Goal: Transaction & Acquisition: Purchase product/service

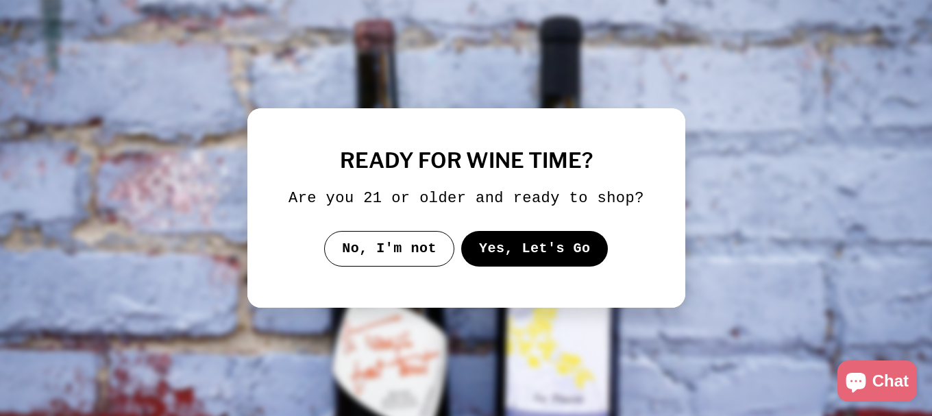
click at [539, 254] on button "Yes, Let's Go" at bounding box center [534, 249] width 147 height 36
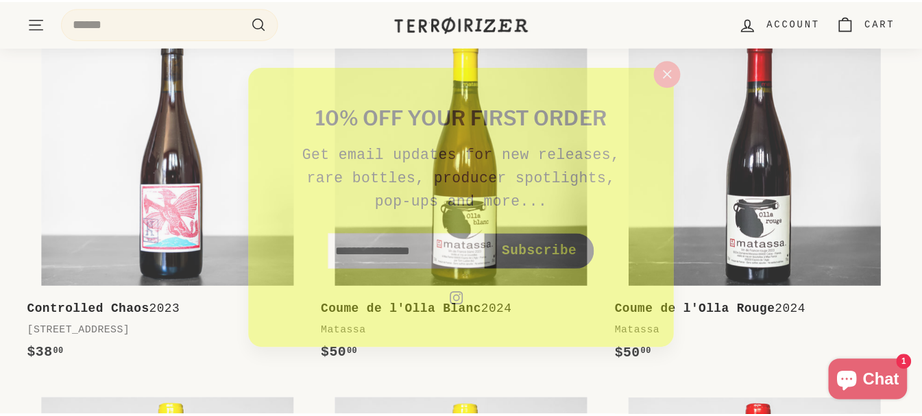
scroll to position [343, 0]
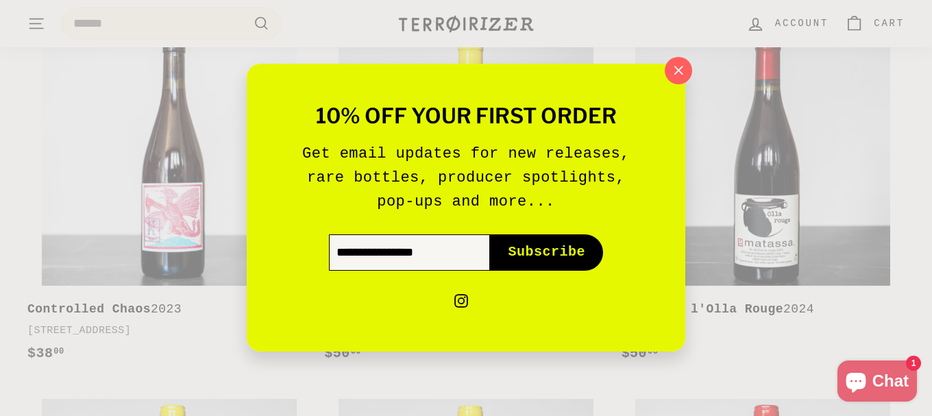
click at [407, 243] on input "Enter your email" at bounding box center [409, 253] width 161 height 36
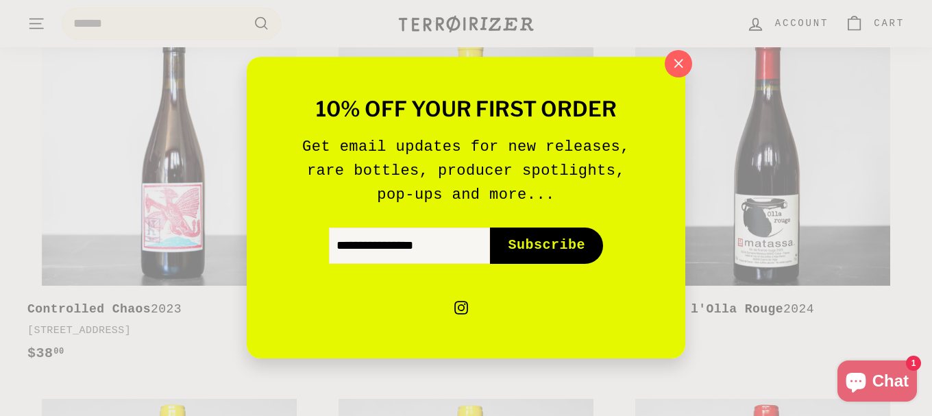
drag, startPoint x: 816, startPoint y: 367, endPoint x: 809, endPoint y: 365, distance: 7.8
click at [816, 367] on div "10% off your first order Get email updates for new releases, rare bottles, prod…" at bounding box center [466, 208] width 932 height 416
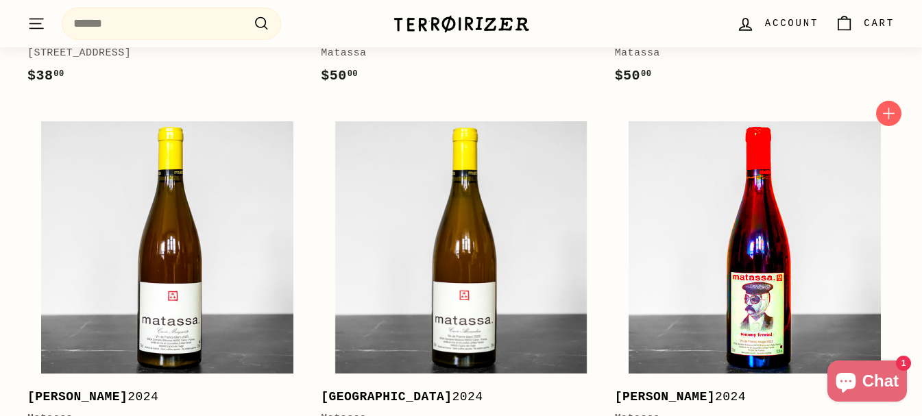
scroll to position [686, 0]
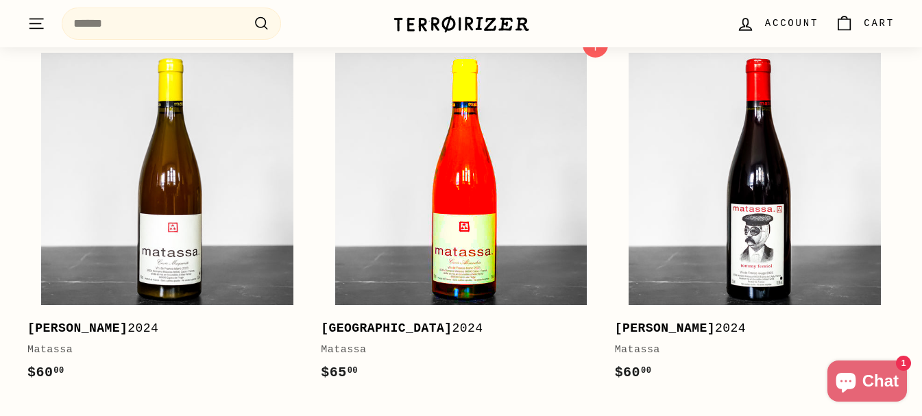
click at [516, 258] on img at bounding box center [461, 179] width 252 height 252
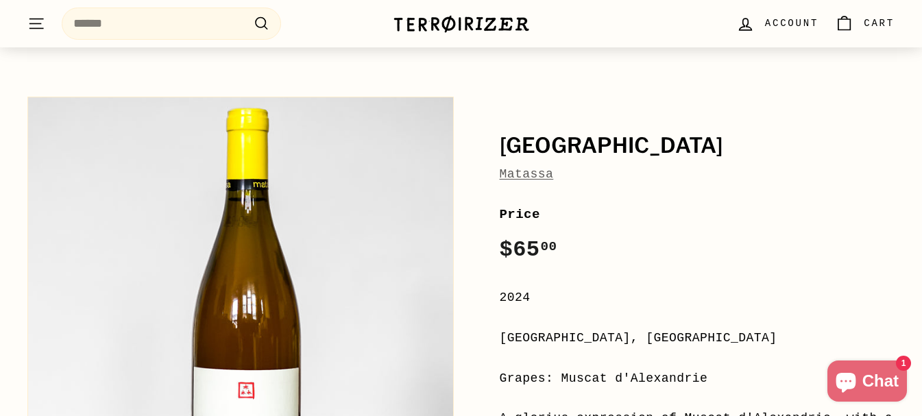
scroll to position [343, 0]
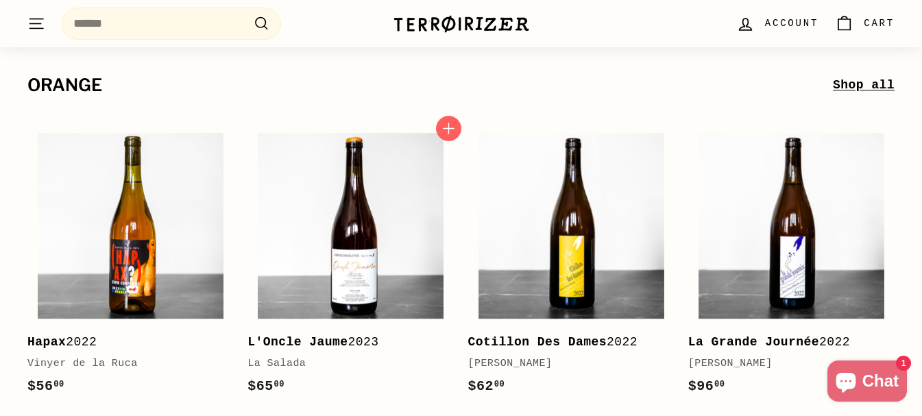
scroll to position [4417, 0]
